Goal: Information Seeking & Learning: Learn about a topic

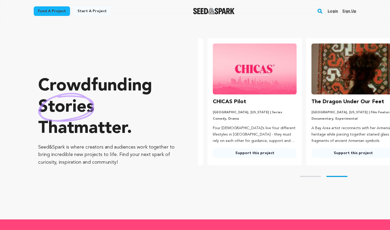
scroll to position [0, 103]
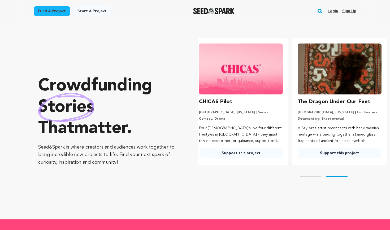
click at [321, 13] on rect "button" at bounding box center [320, 11] width 6 height 6
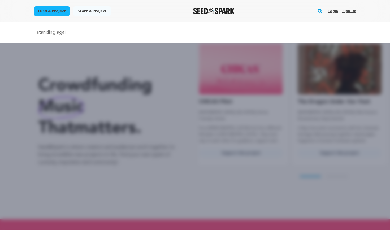
scroll to position [0, 0]
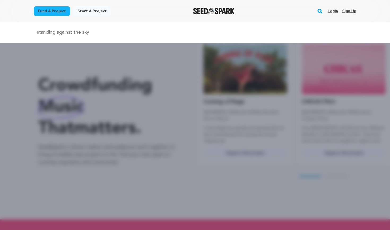
type input "standing against the sky"
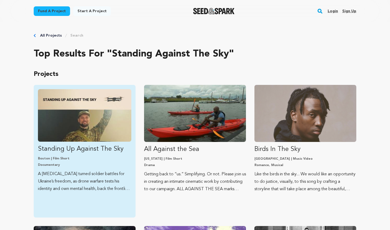
click at [80, 121] on img "Fund Standing Up Against The Sky" at bounding box center [84, 115] width 93 height 53
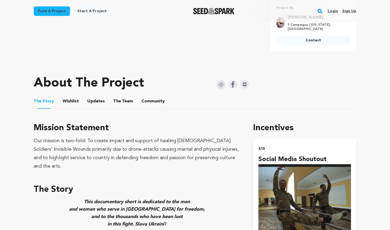
scroll to position [226, 0]
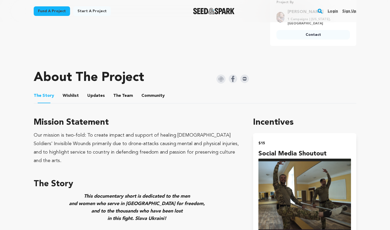
click at [147, 95] on button "Community" at bounding box center [153, 97] width 13 height 13
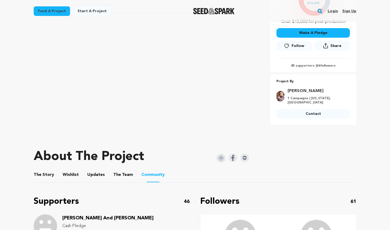
scroll to position [98, 0]
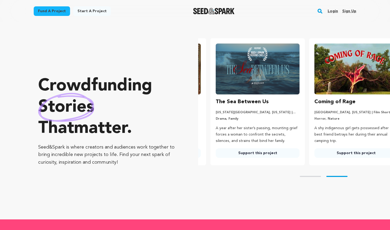
scroll to position [0, 103]
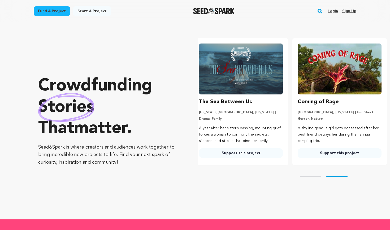
click at [321, 11] on rect "button" at bounding box center [320, 11] width 6 height 6
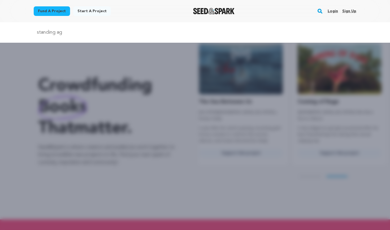
type input "standing against the sky"
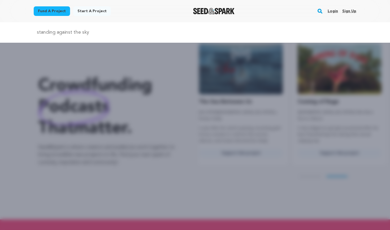
click at [122, 38] on div "standing against the sky" at bounding box center [195, 32] width 390 height 20
click at [123, 34] on input "standing against the sky" at bounding box center [195, 33] width 323 height 8
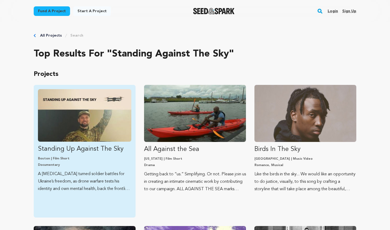
click at [109, 103] on img "Fund Standing Up Against The Sky" at bounding box center [84, 115] width 93 height 53
